Goal: Task Accomplishment & Management: Manage account settings

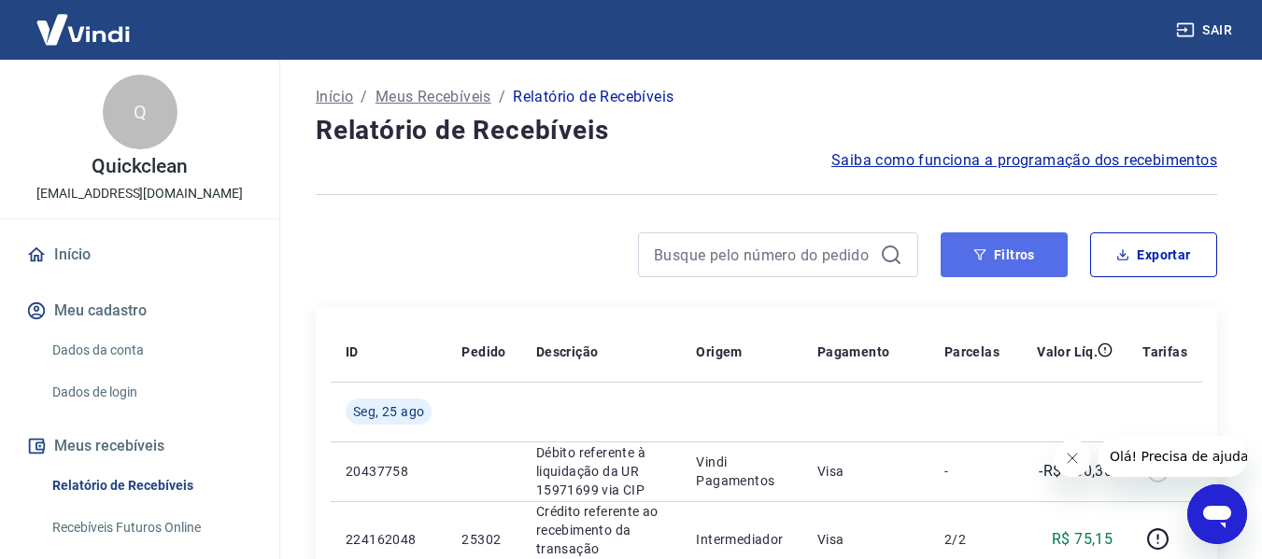
click at [999, 253] on button "Filtros" at bounding box center [1004, 255] width 127 height 45
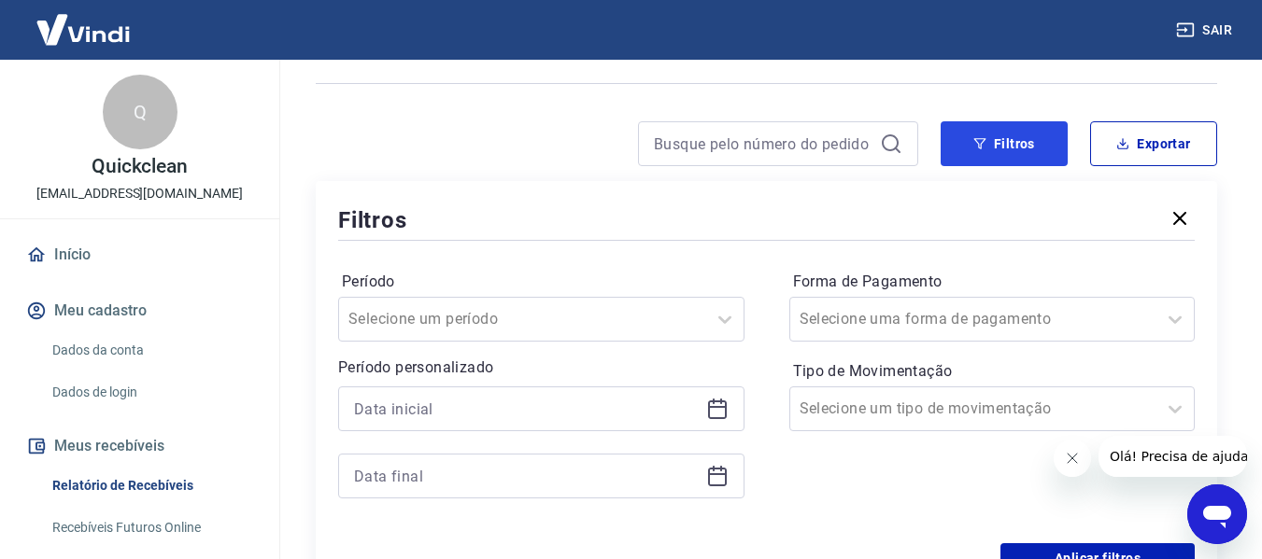
scroll to position [280, 0]
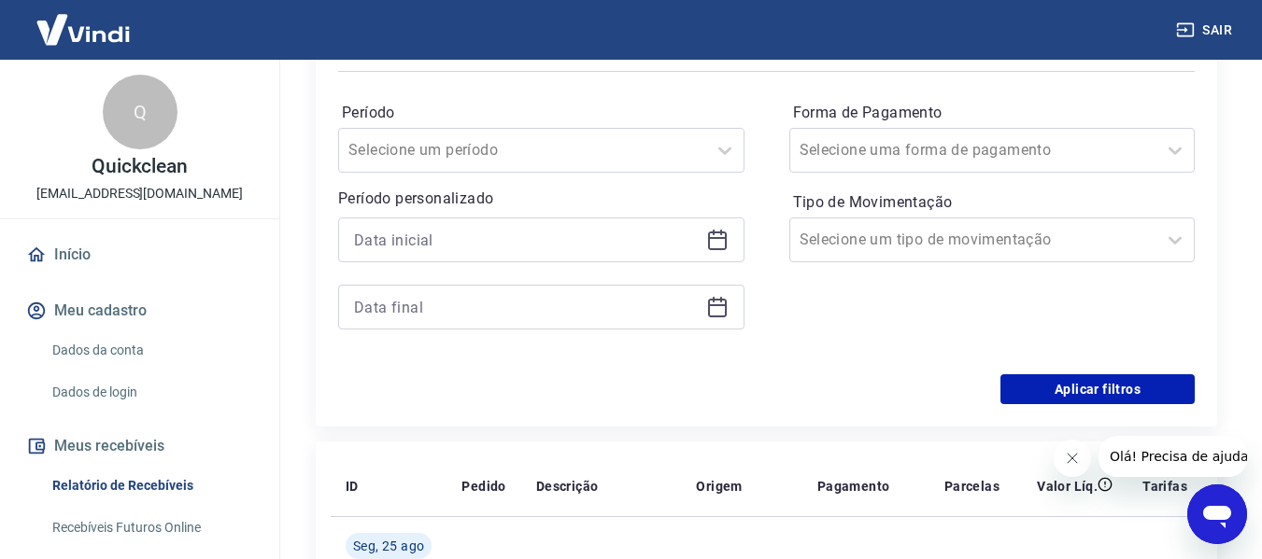
click at [726, 238] on icon at bounding box center [717, 238] width 19 height 2
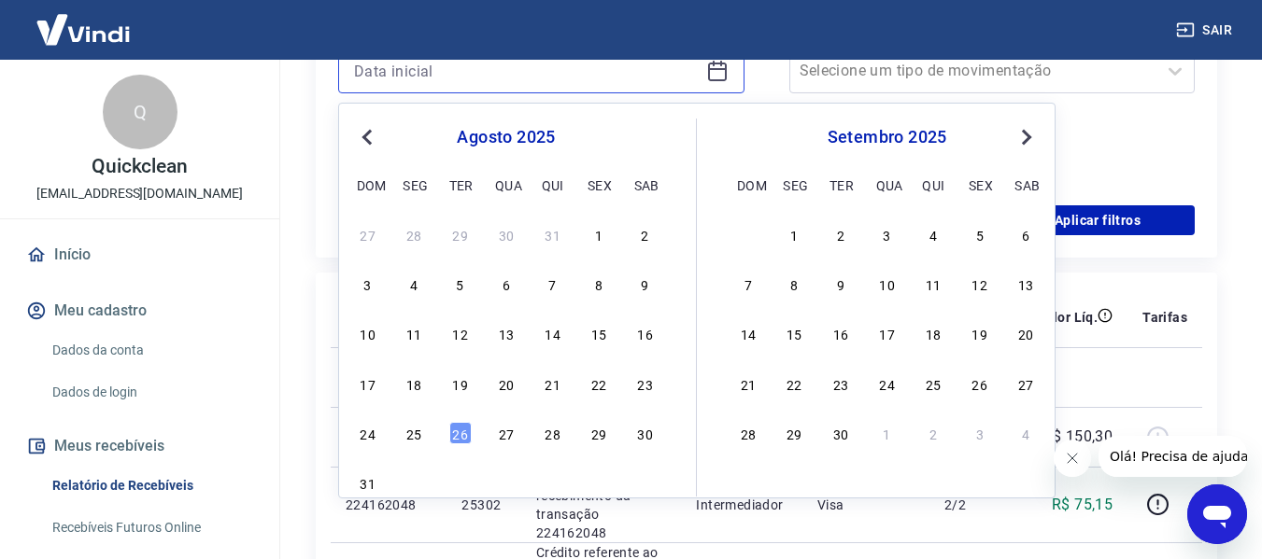
scroll to position [467, 0]
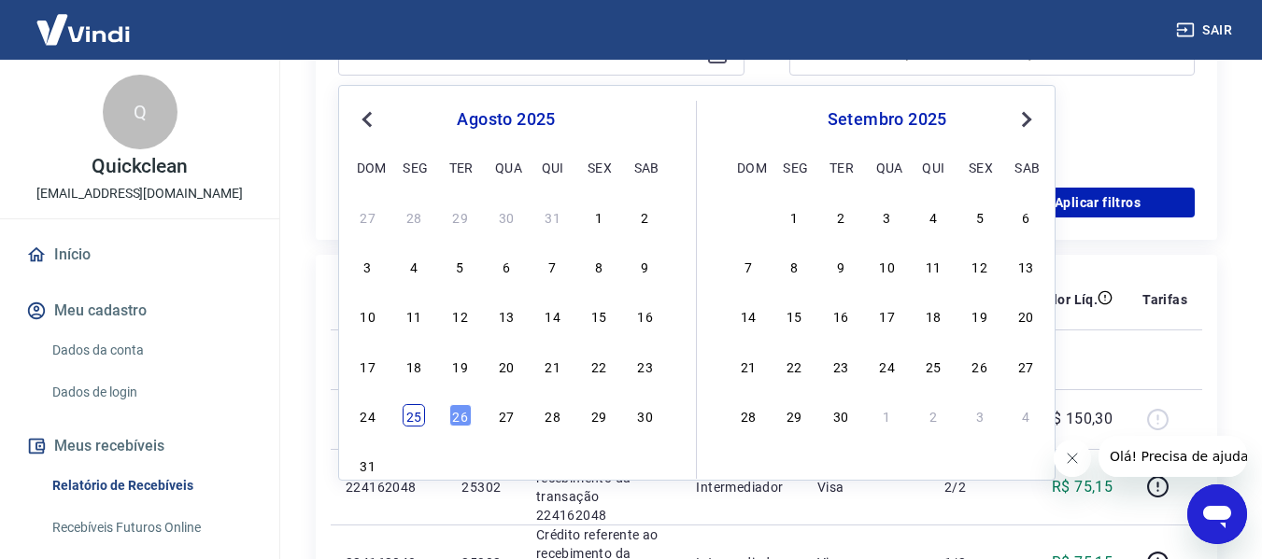
click at [416, 413] on div "25" at bounding box center [414, 415] width 22 height 22
type input "25/08/2025"
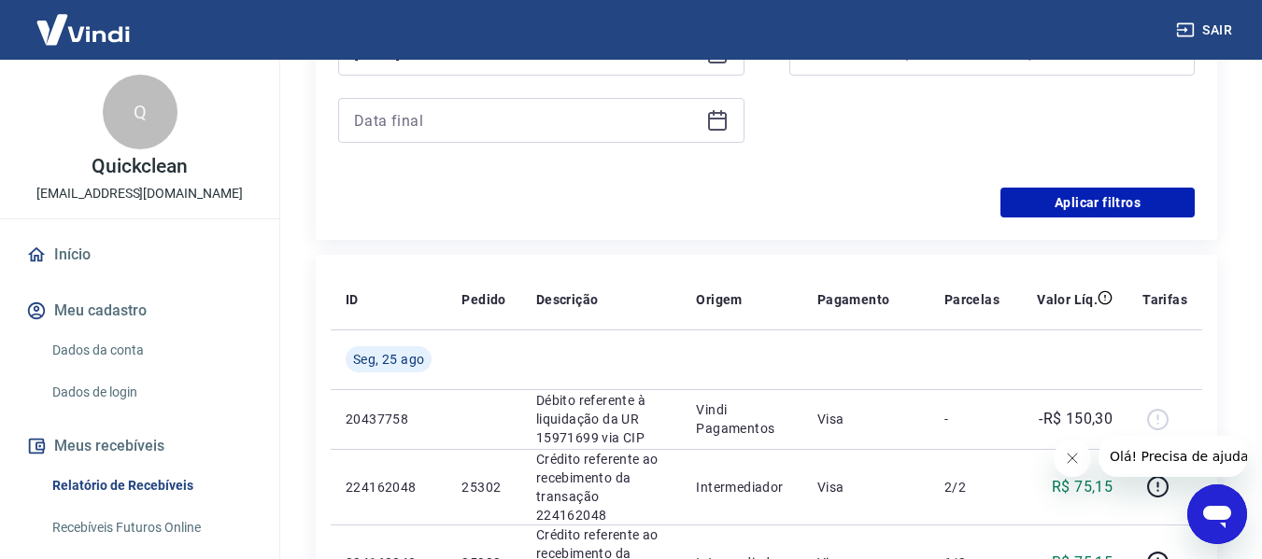
click at [722, 123] on icon at bounding box center [717, 120] width 22 height 22
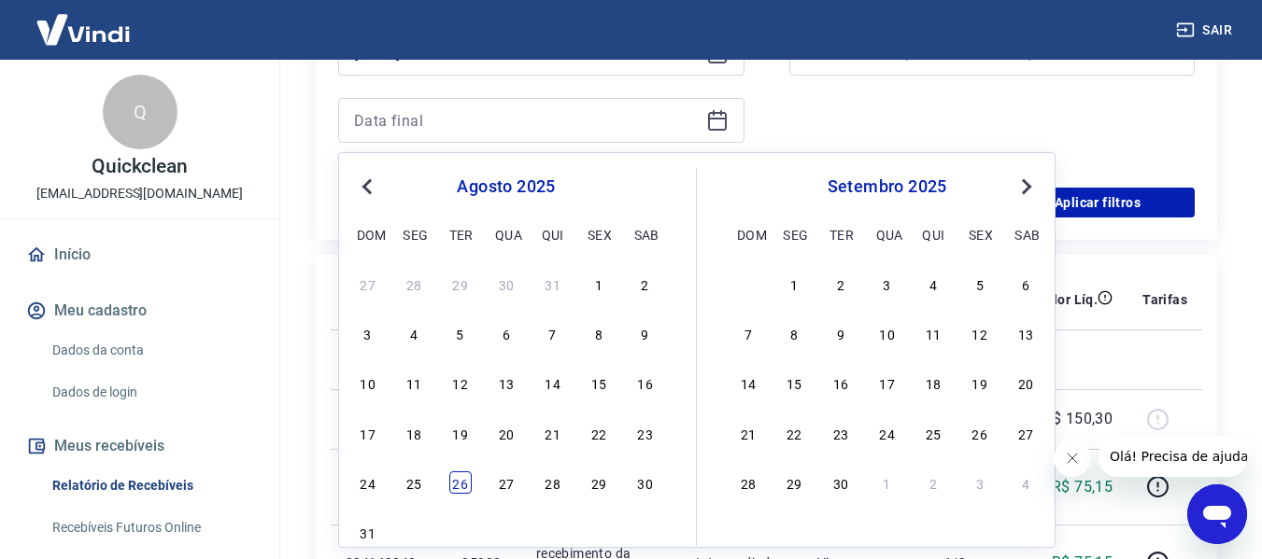
click at [463, 479] on div "26" at bounding box center [460, 483] width 22 height 22
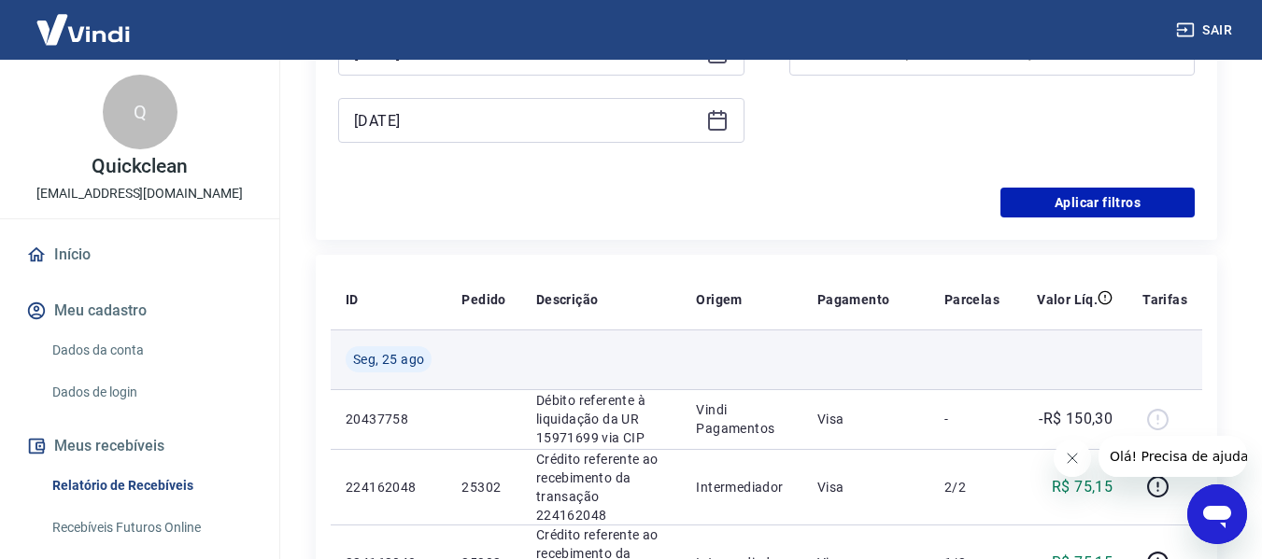
type input "26/08/2025"
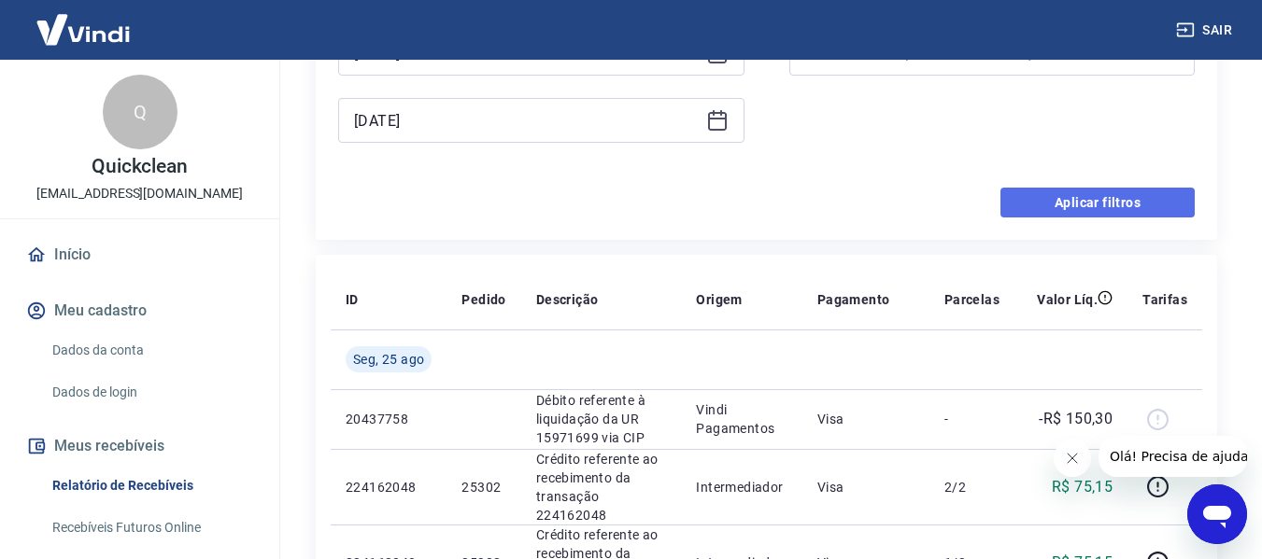
click at [1036, 200] on button "Aplicar filtros" at bounding box center [1097, 203] width 194 height 30
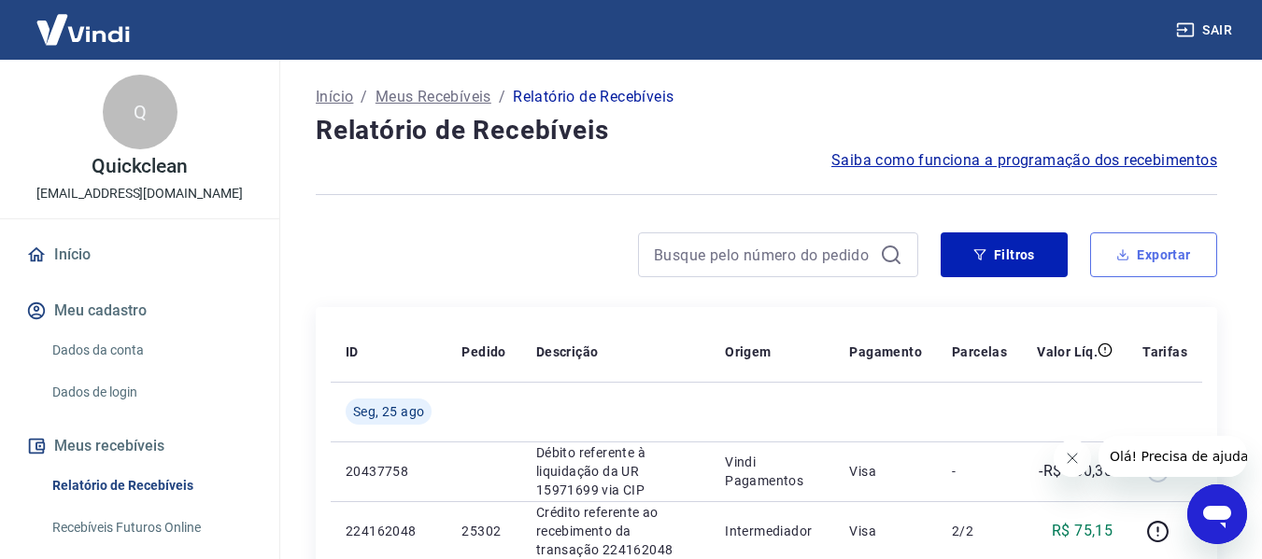
click at [1118, 251] on icon "button" at bounding box center [1122, 254] width 13 height 13
type input "25/08/2025"
type input "26/08/2025"
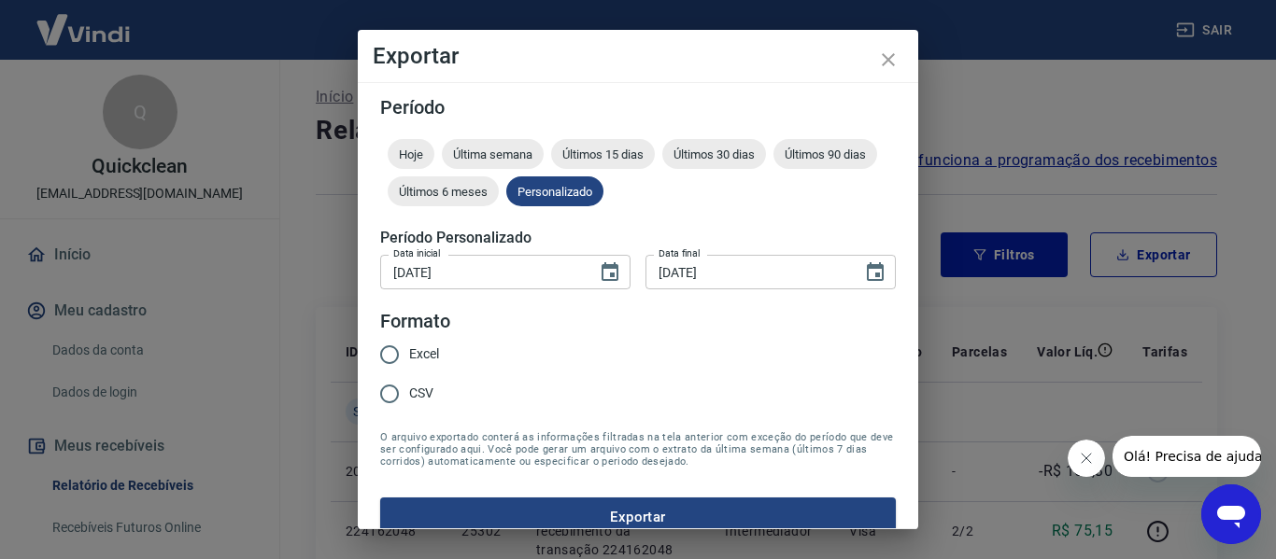
click at [409, 350] on span "Excel" at bounding box center [424, 355] width 30 height 20
click at [409, 350] on input "Excel" at bounding box center [389, 354] width 39 height 39
radio input "true"
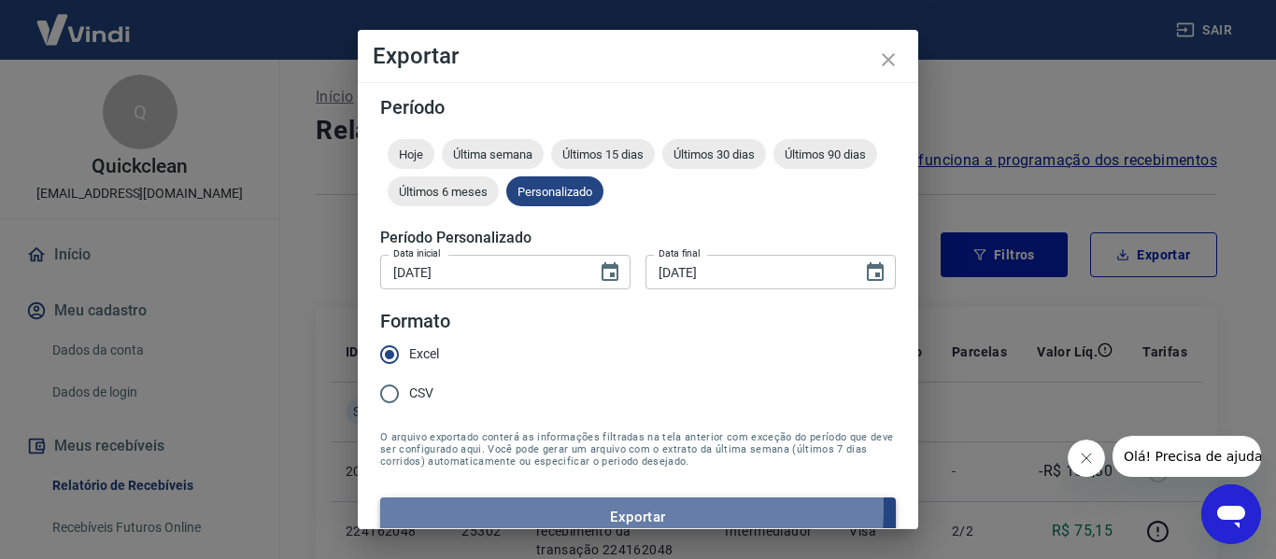
click at [539, 508] on button "Exportar" at bounding box center [638, 517] width 516 height 39
